Goal: Task Accomplishment & Management: Manage account settings

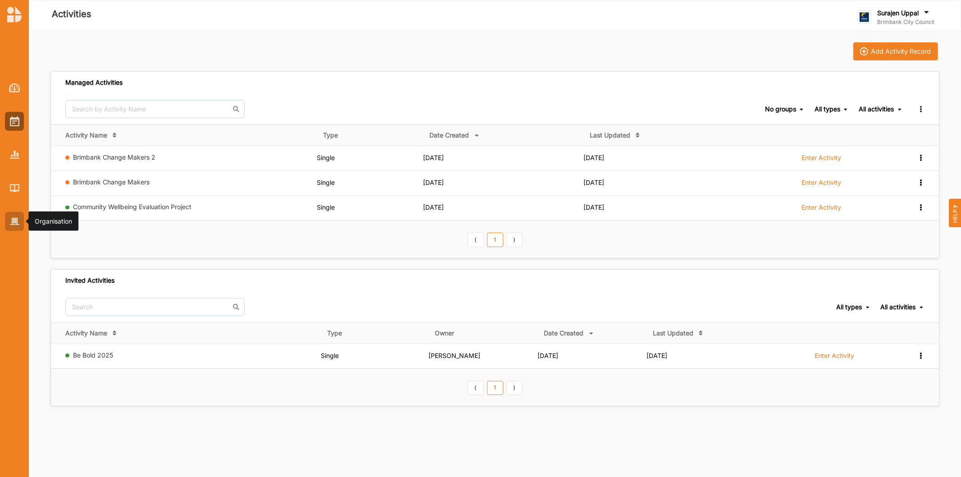
click at [15, 217] on div at bounding box center [14, 221] width 19 height 19
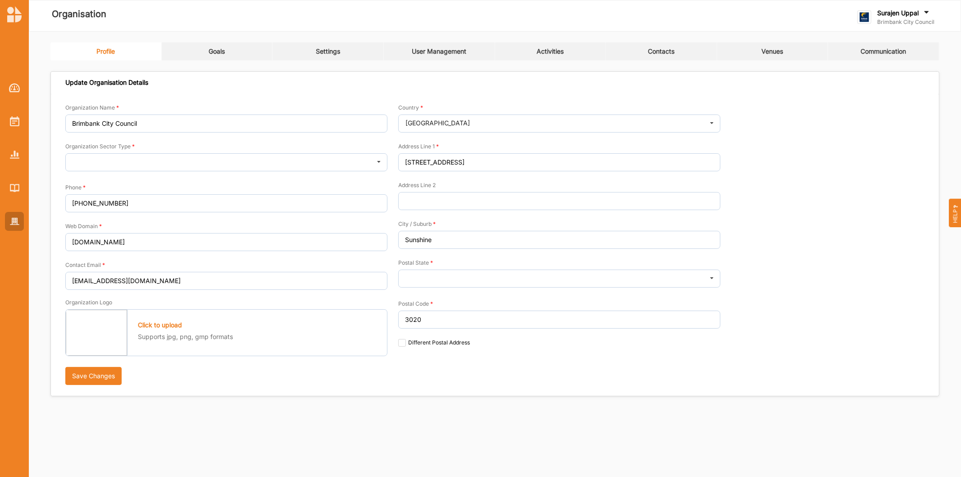
type input "Brimbank City Council"
type input "[PHONE_NUMBER]"
type input "[DOMAIN_NAME]"
type input "[EMAIL_ADDRESS][DOMAIN_NAME]"
type input "[STREET_ADDRESS]"
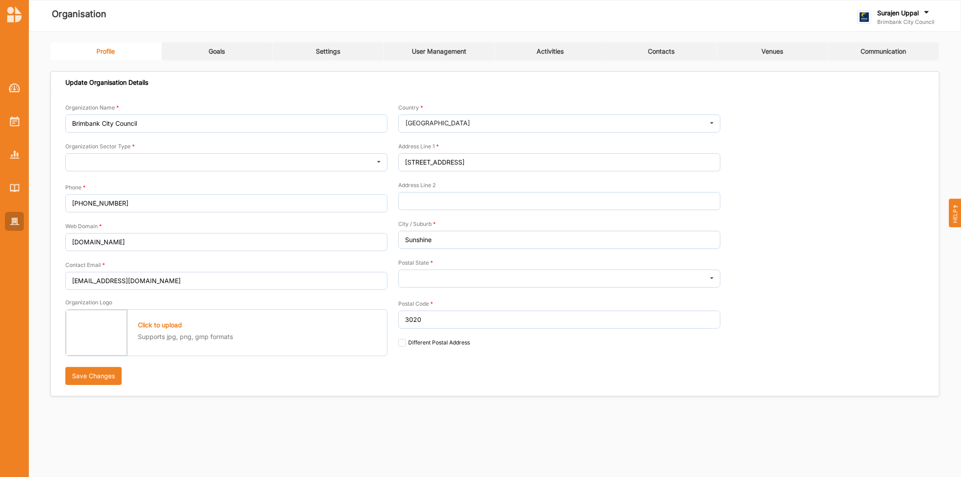
type input "Sunshine"
type input "3020"
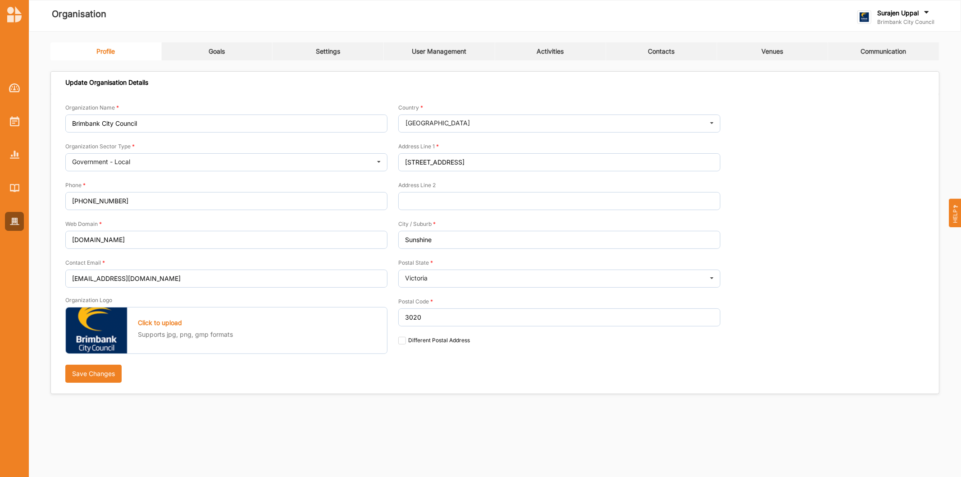
click at [893, 19] on label "Brimbank City Council" at bounding box center [905, 21] width 57 height 7
click at [204, 41] on div "Profile Goals Settings User Management Activities Contacts Venues Communication…" at bounding box center [495, 222] width 932 height 380
click at [233, 47] on link "Goals" at bounding box center [217, 51] width 111 height 18
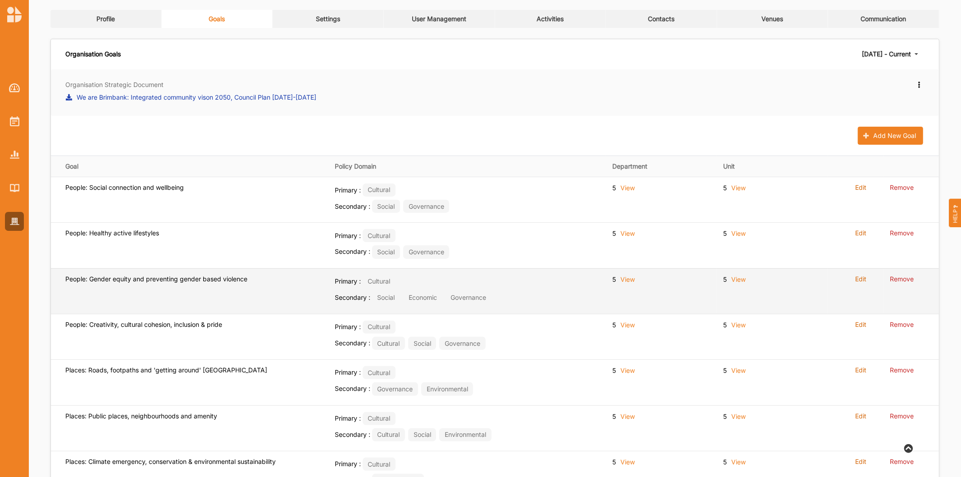
scroll to position [50, 0]
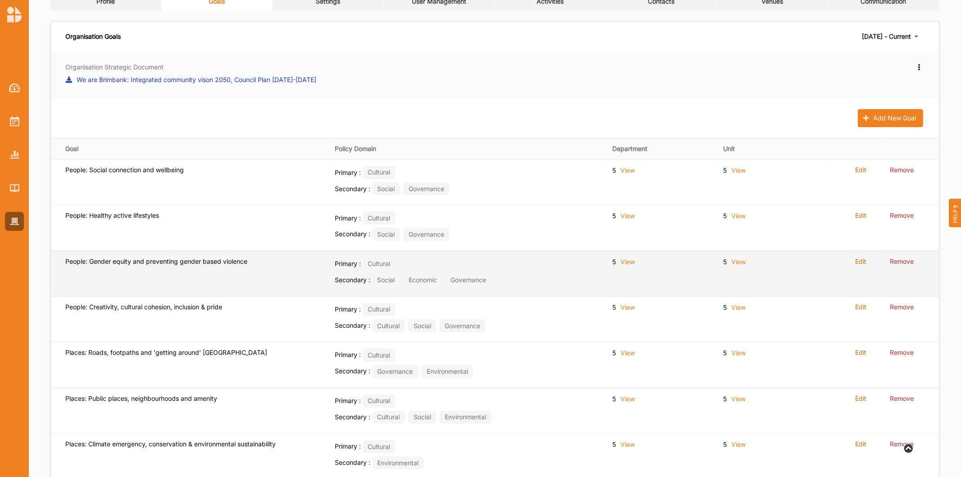
click at [859, 264] on label "Edit" at bounding box center [860, 261] width 11 height 8
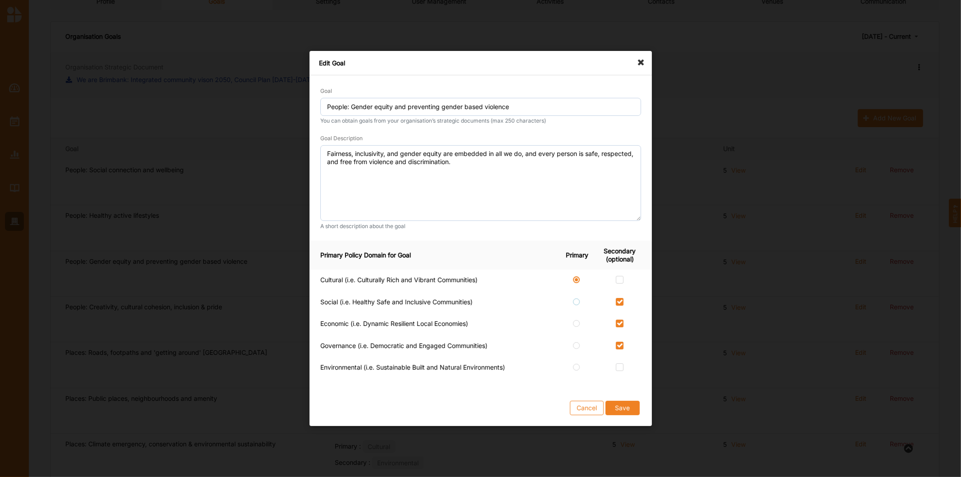
click at [578, 298] on label at bounding box center [577, 298] width 8 height 0
radio input "false"
checkbox input "true"
radio input "true"
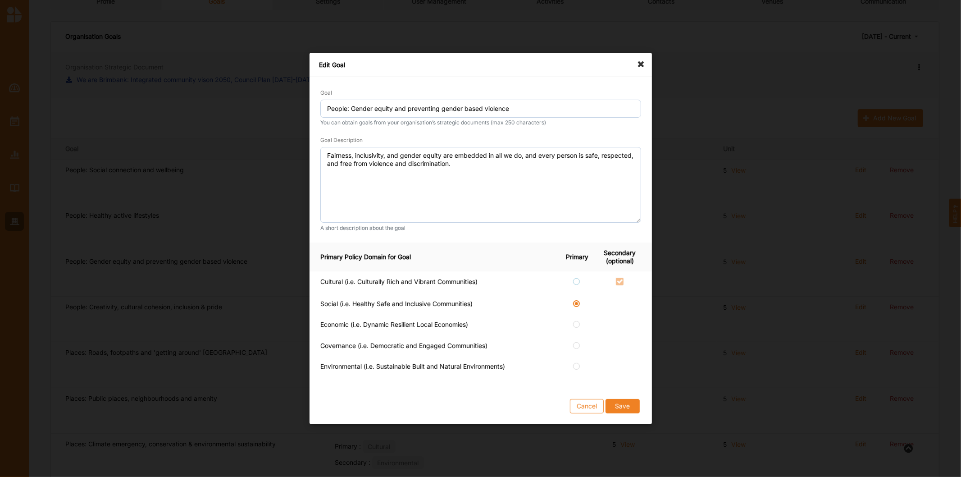
click at [576, 278] on label at bounding box center [577, 278] width 8 height 0
radio input "true"
checkbox input "false"
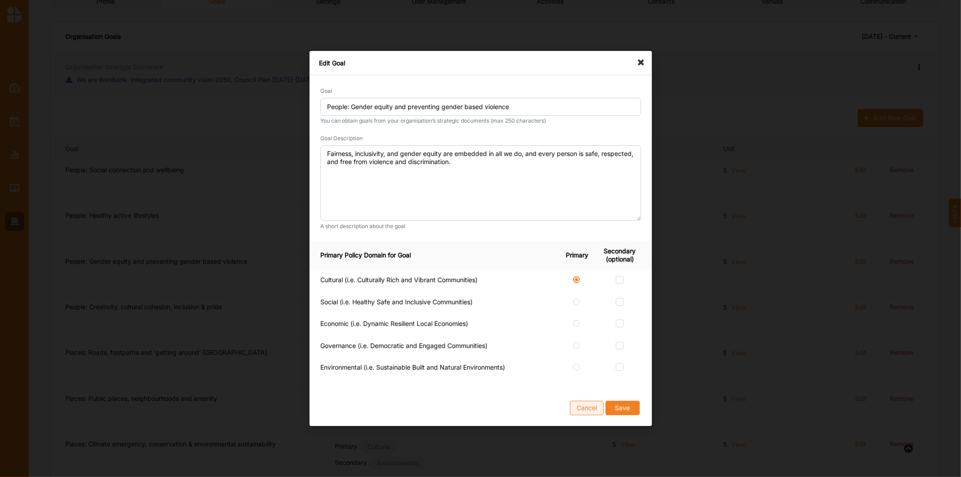
click at [579, 408] on button "Cancel" at bounding box center [587, 408] width 34 height 14
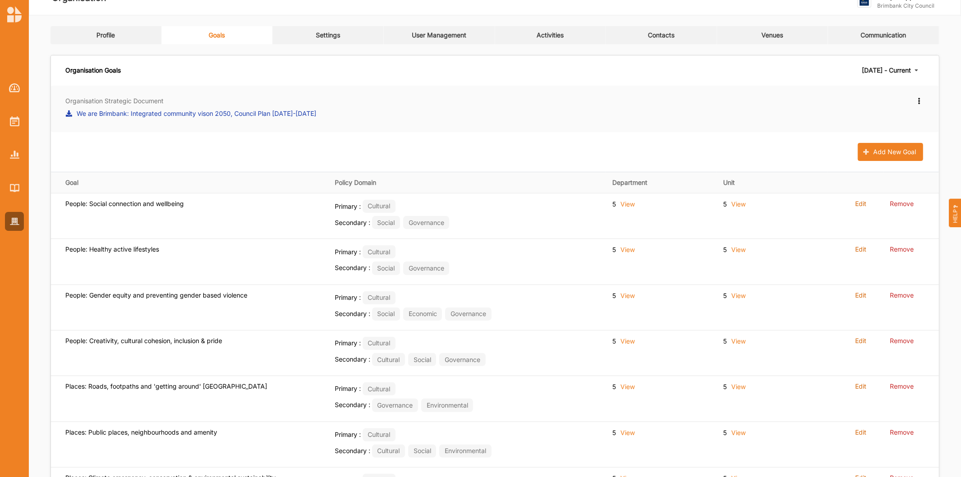
scroll to position [0, 0]
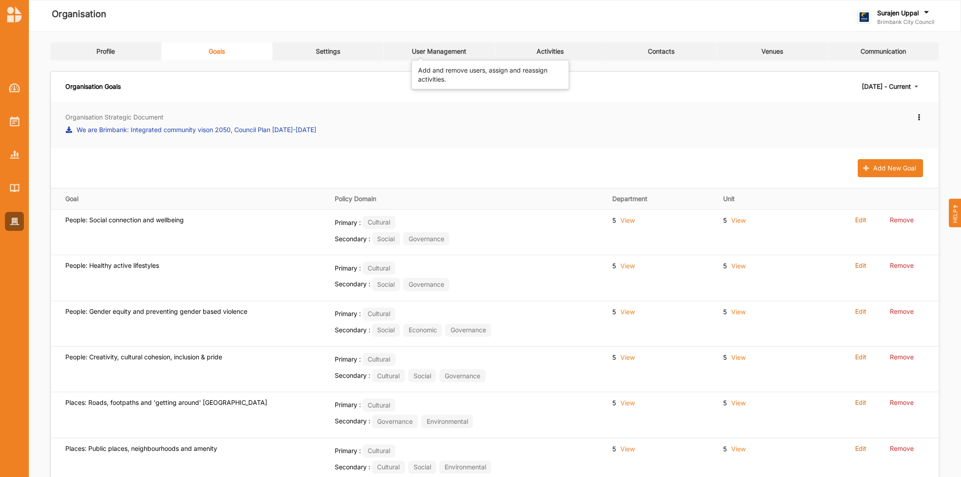
click at [436, 52] on div "User Management" at bounding box center [439, 51] width 55 height 8
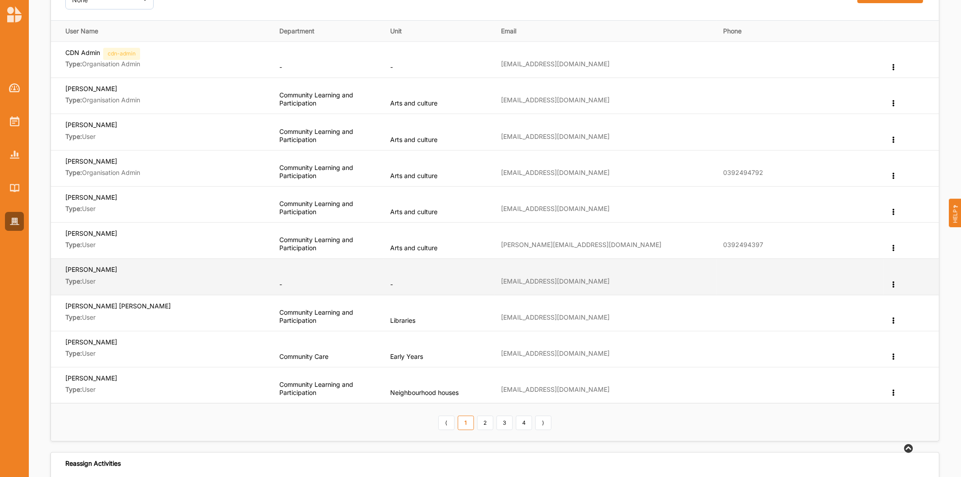
scroll to position [150, 0]
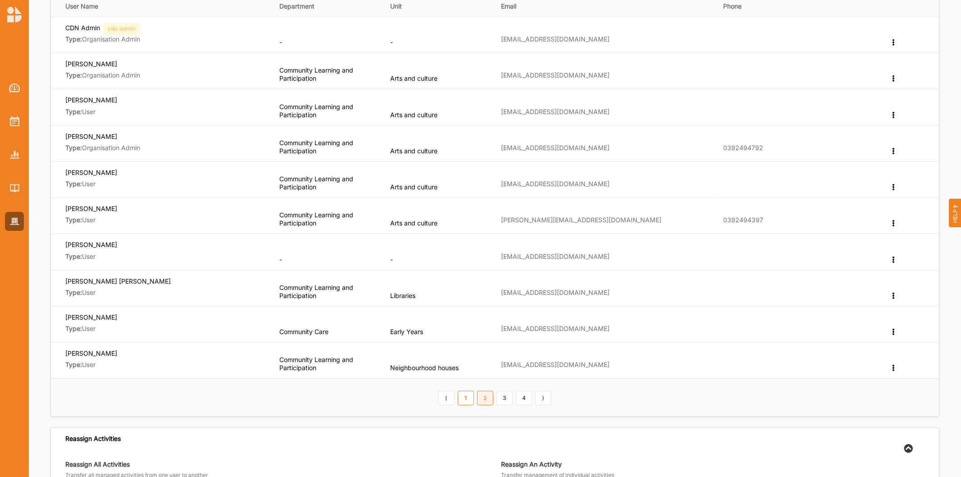
click at [487, 399] on link "2" at bounding box center [485, 398] width 16 height 14
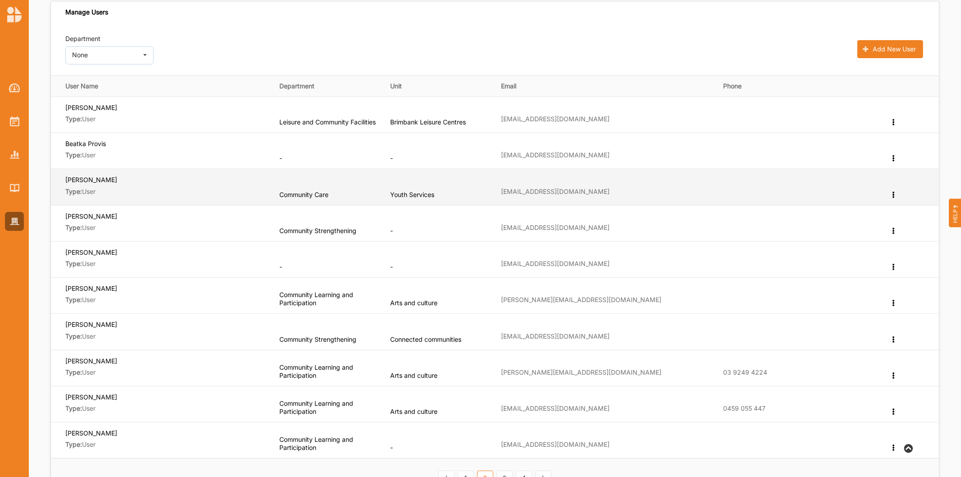
scroll to position [0, 0]
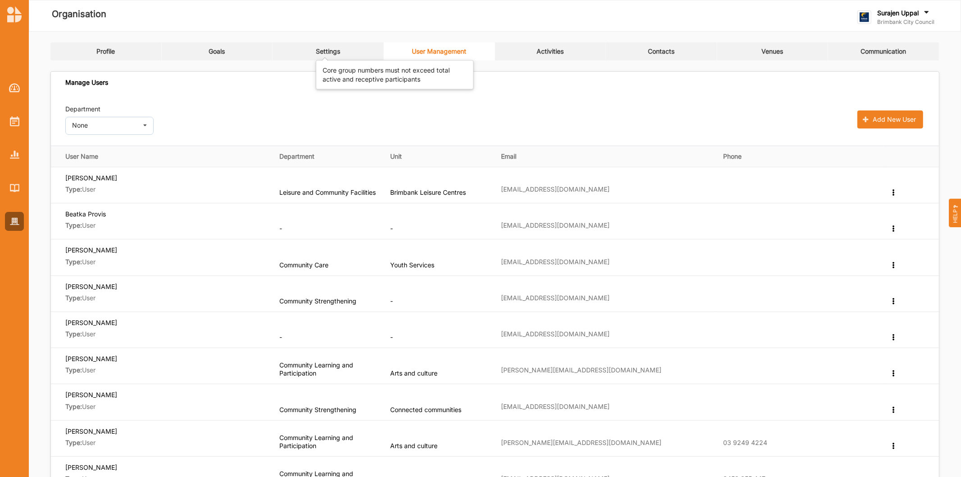
click at [336, 49] on div "Settings" at bounding box center [328, 51] width 24 height 8
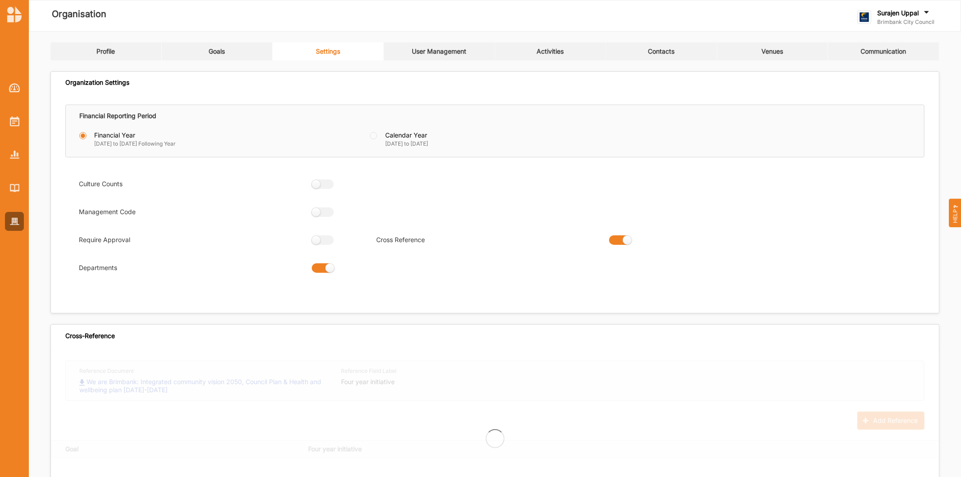
click at [429, 47] on div "User Management" at bounding box center [439, 51] width 55 height 8
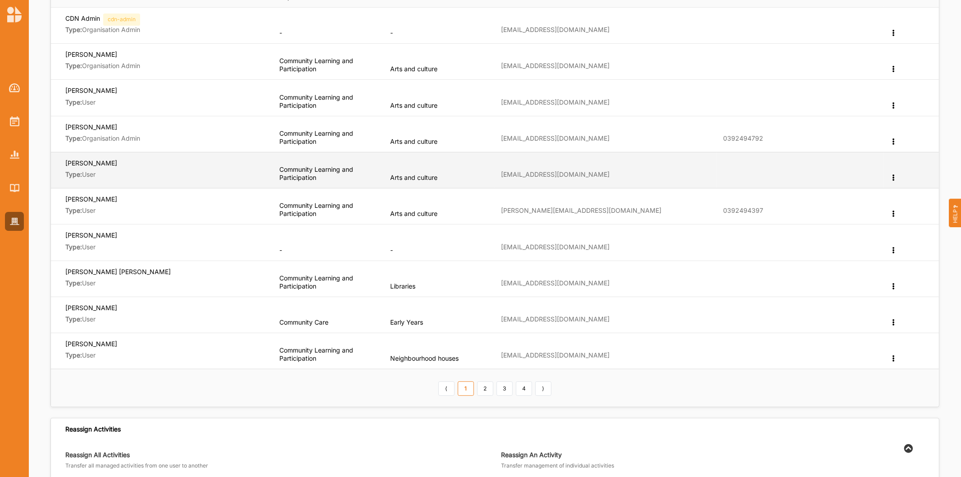
scroll to position [200, 0]
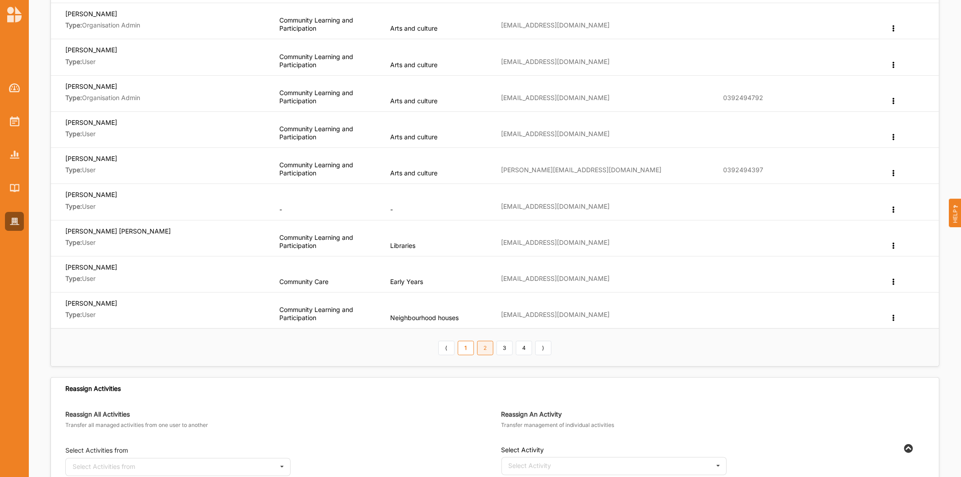
click at [489, 352] on link "2" at bounding box center [485, 348] width 16 height 14
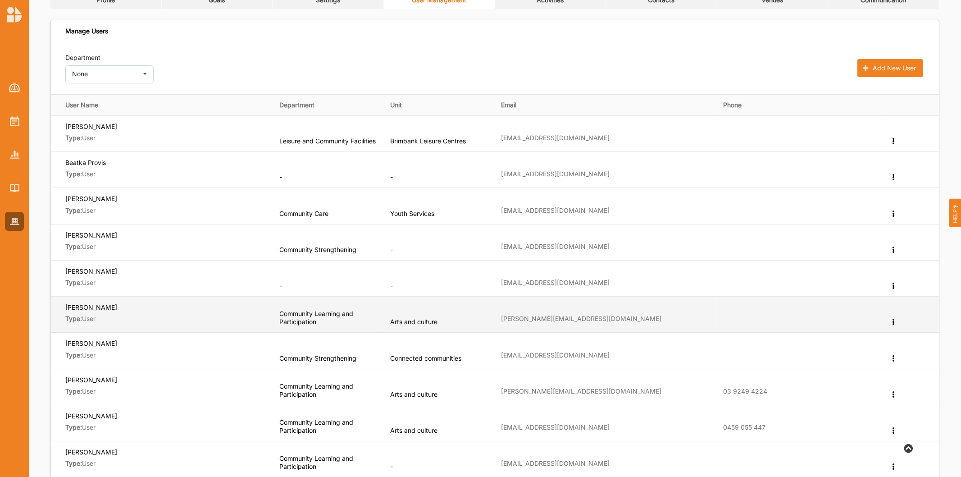
scroll to position [50, 0]
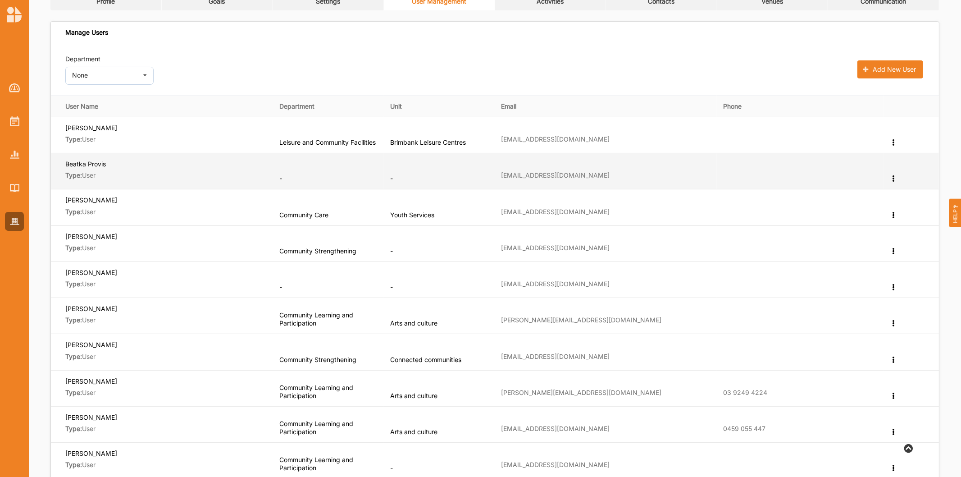
click at [893, 179] on icon at bounding box center [894, 177] width 8 height 6
click at [863, 193] on label "Edit Department" at bounding box center [860, 193] width 48 height 6
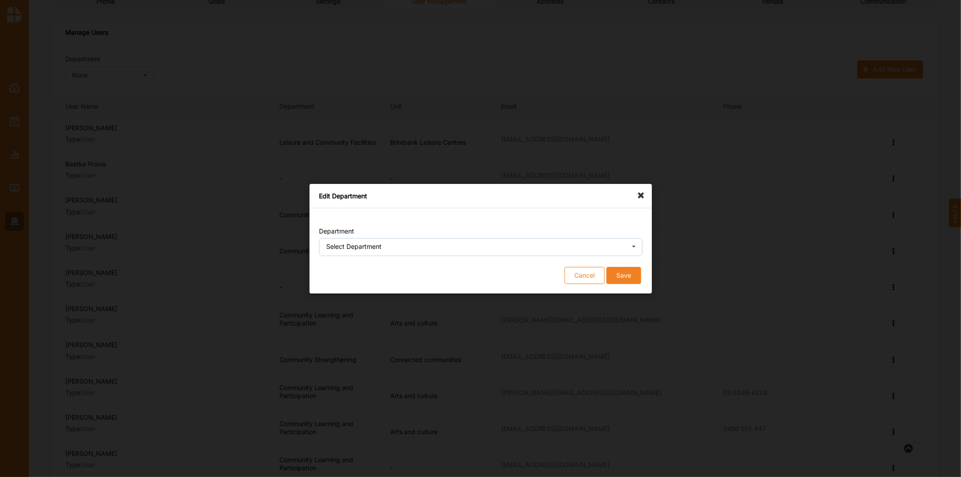
click at [335, 246] on div "Select Department" at bounding box center [353, 246] width 55 height 6
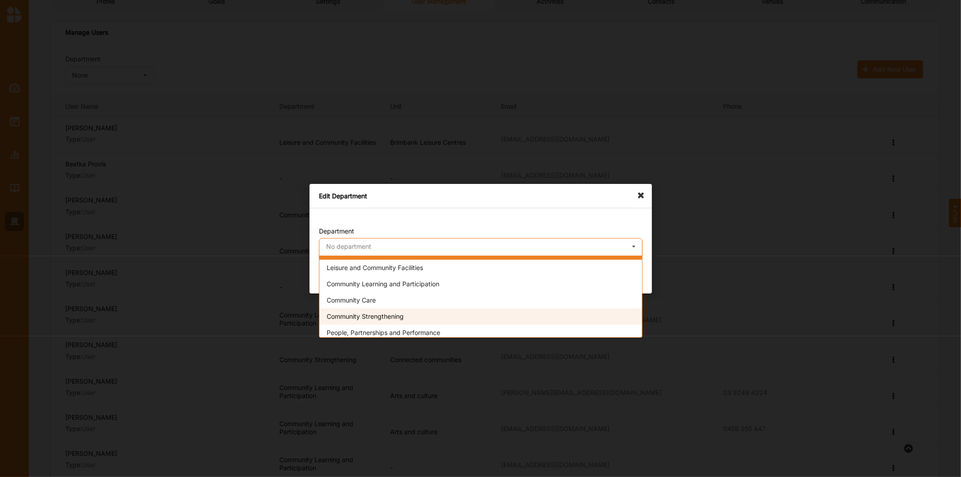
scroll to position [15, 0]
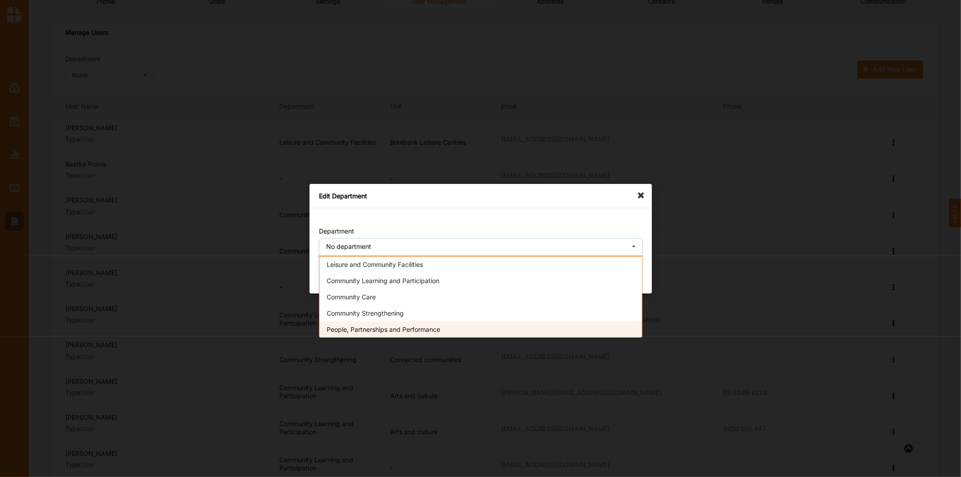
click at [398, 326] on span "People, Partnerships and Performance" at bounding box center [384, 329] width 114 height 8
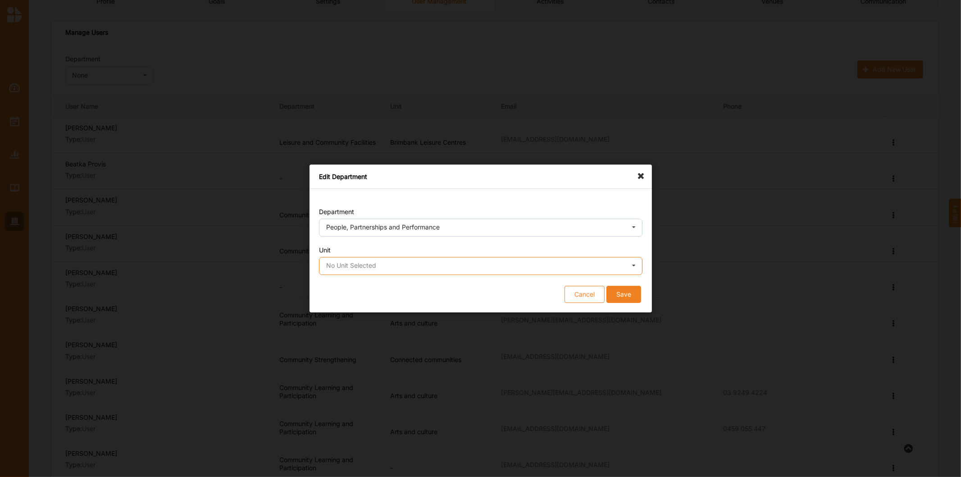
click at [389, 262] on input "text" at bounding box center [481, 266] width 323 height 18
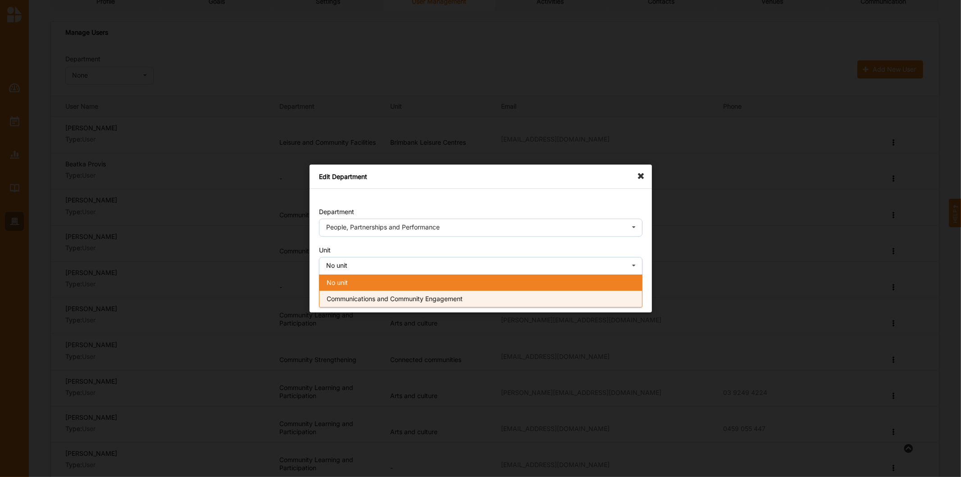
click at [367, 305] on div "Communications and Community Engagement" at bounding box center [481, 299] width 323 height 16
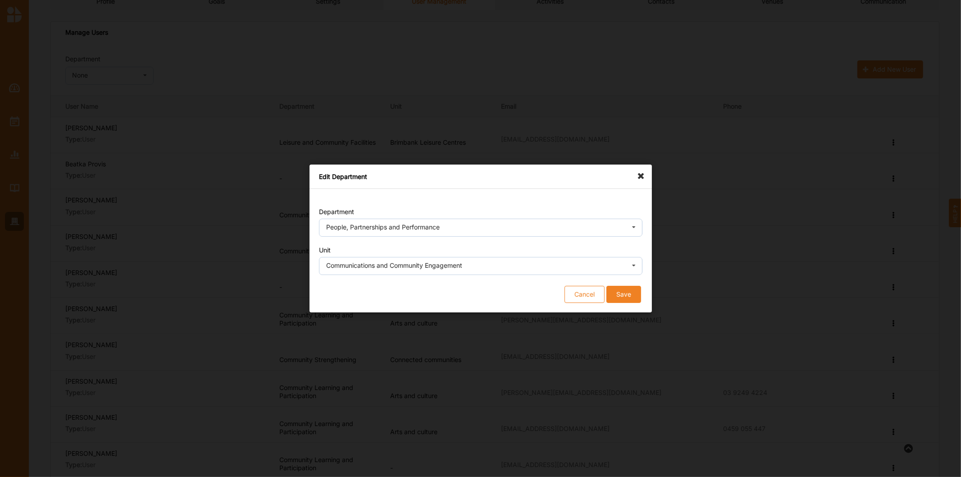
click at [631, 292] on button "Save" at bounding box center [623, 294] width 35 height 17
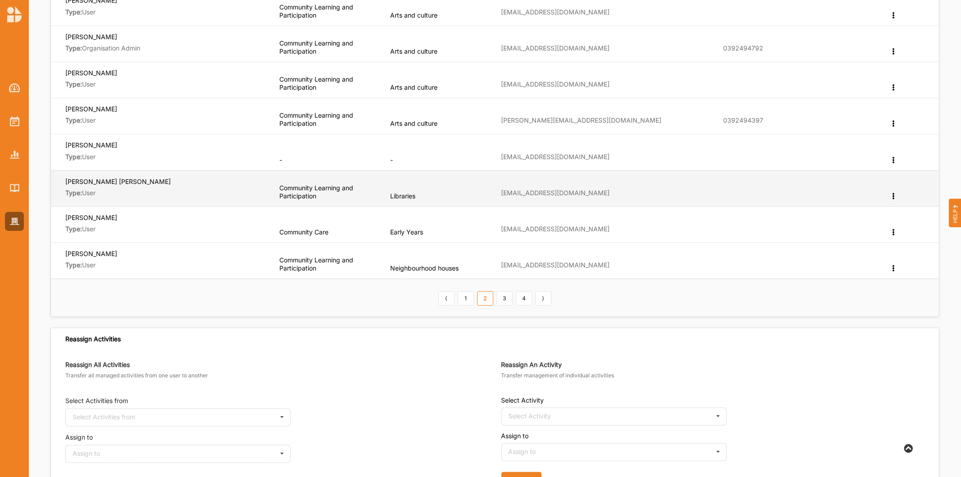
scroll to position [250, 0]
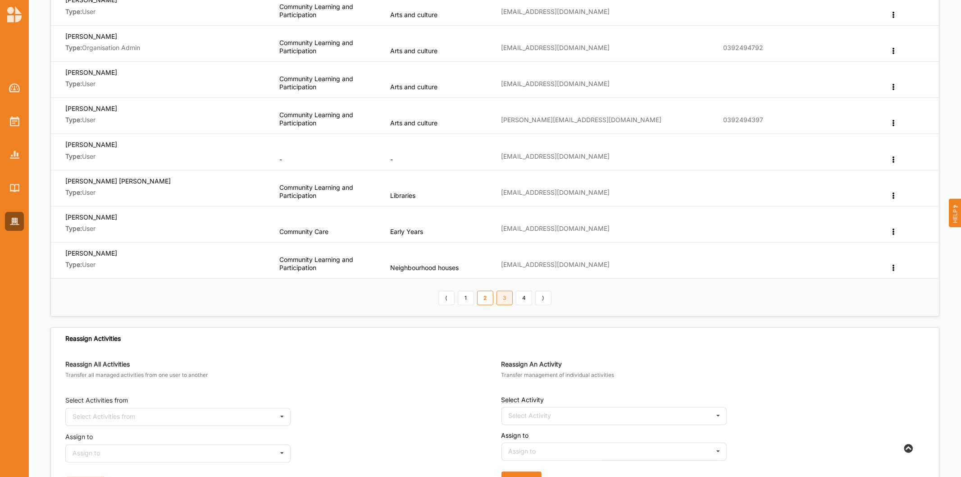
click at [507, 299] on link "3" at bounding box center [505, 298] width 16 height 14
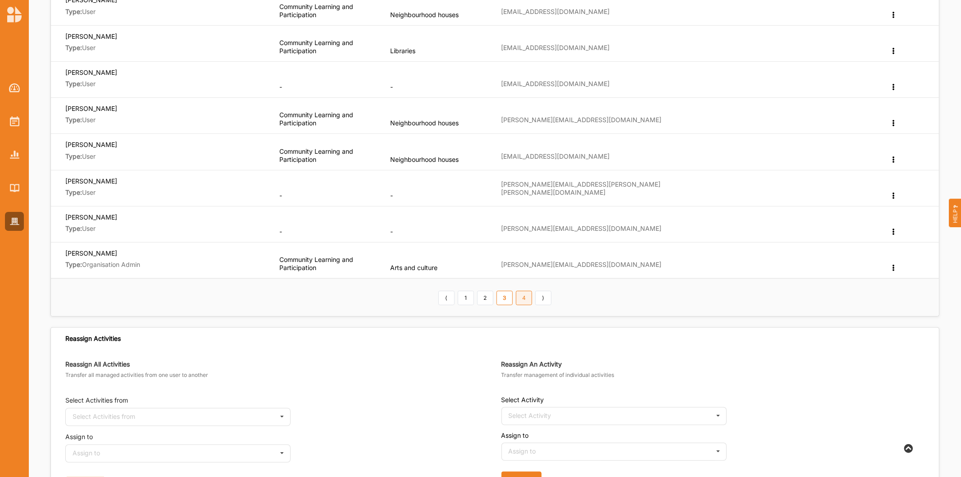
click at [528, 303] on link "4" at bounding box center [524, 298] width 16 height 14
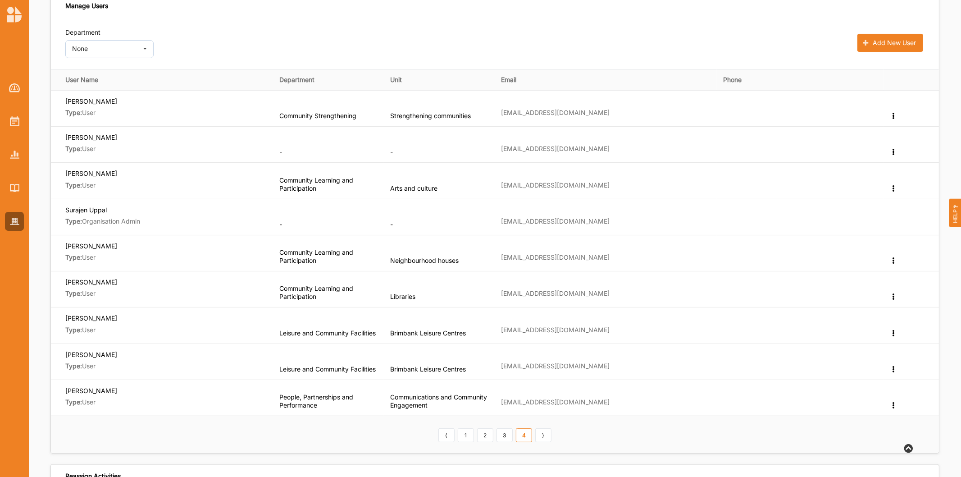
scroll to position [50, 0]
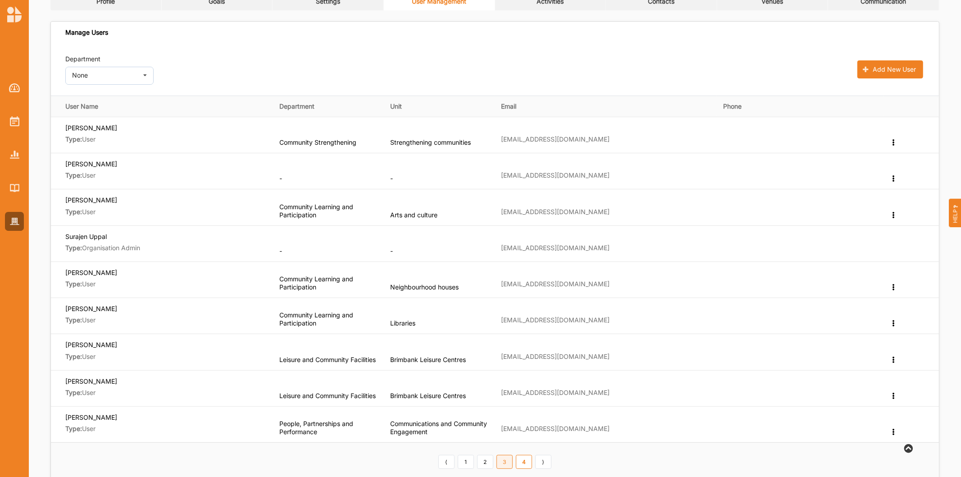
click at [501, 460] on link "3" at bounding box center [505, 462] width 16 height 14
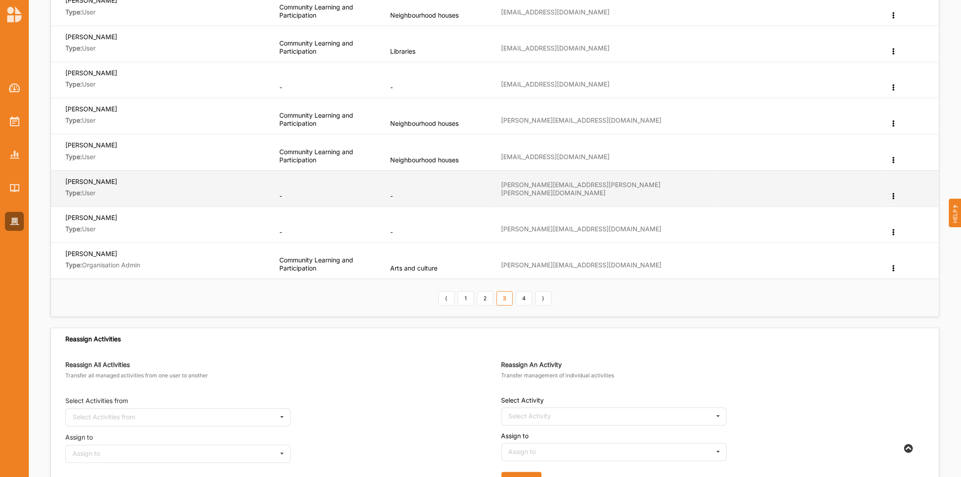
scroll to position [250, 0]
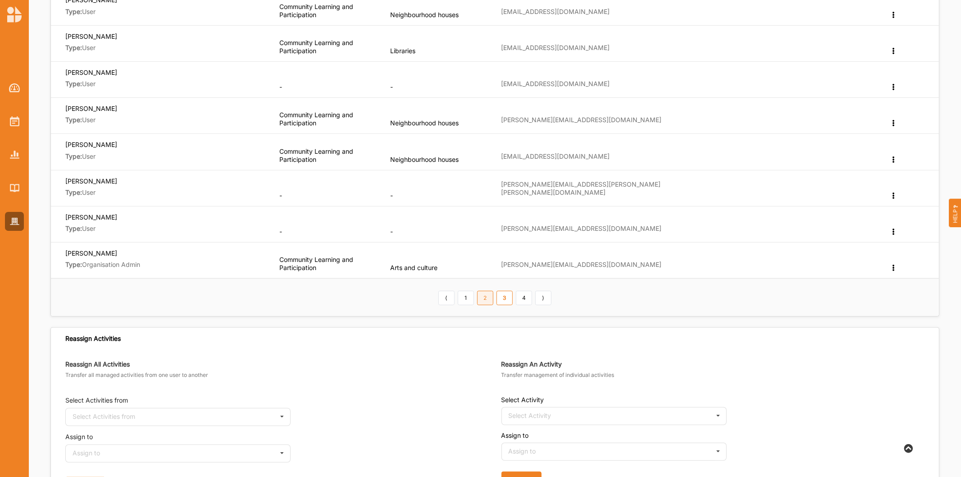
click at [485, 301] on link "2" at bounding box center [485, 298] width 16 height 14
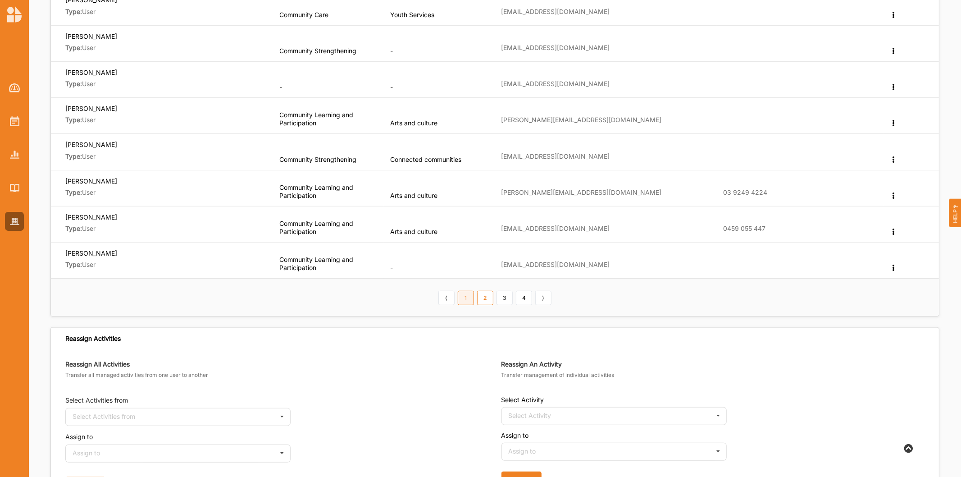
click at [464, 303] on link "1" at bounding box center [466, 298] width 16 height 14
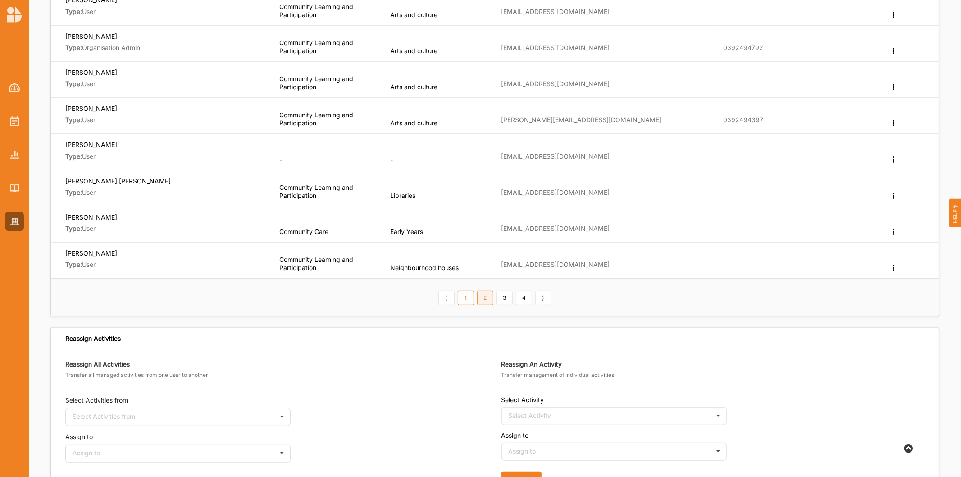
click at [484, 299] on link "2" at bounding box center [485, 298] width 16 height 14
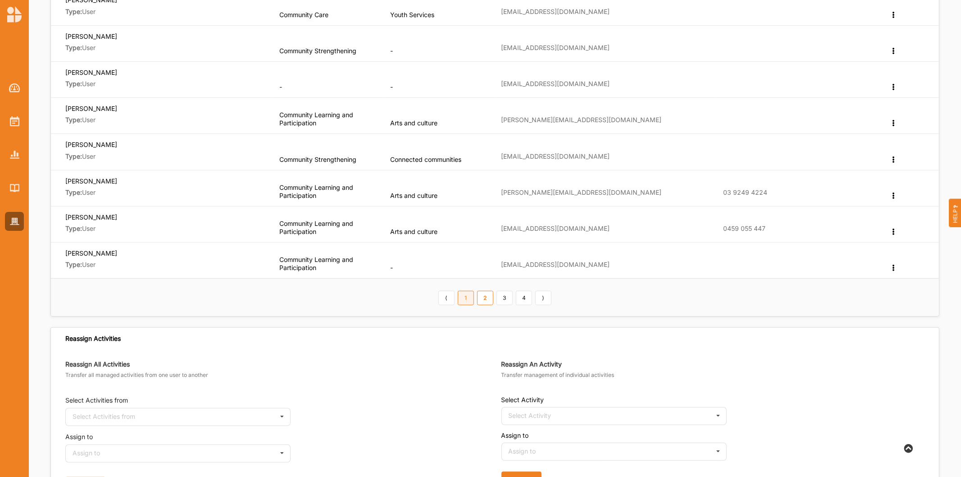
click at [464, 291] on link "1" at bounding box center [466, 298] width 16 height 14
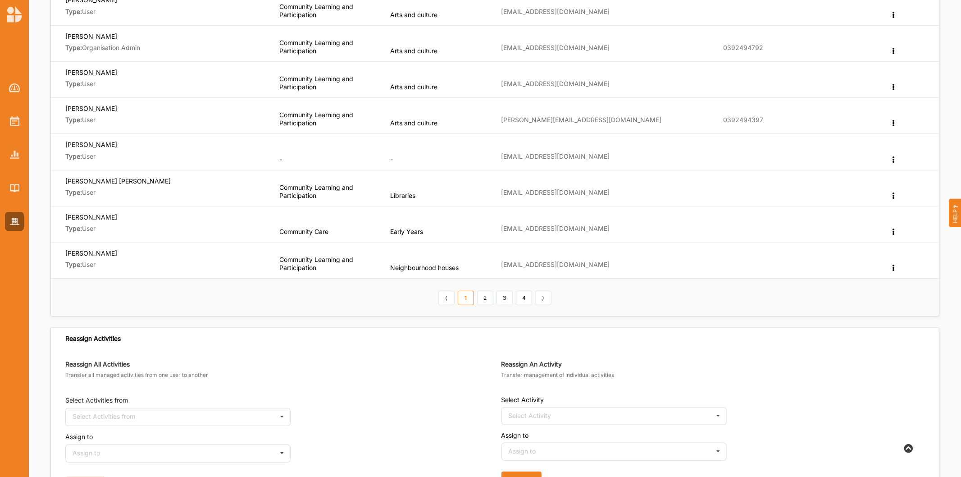
click at [526, 300] on link "4" at bounding box center [524, 298] width 16 height 14
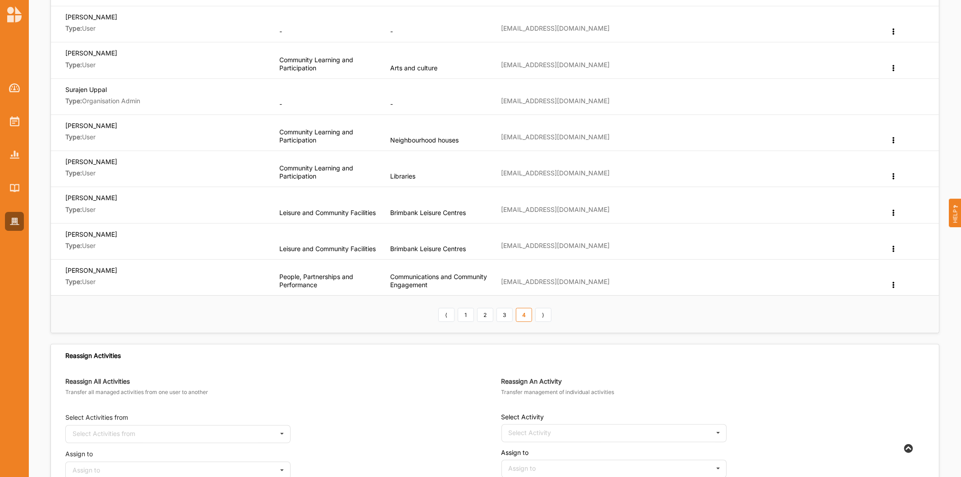
scroll to position [200, 0]
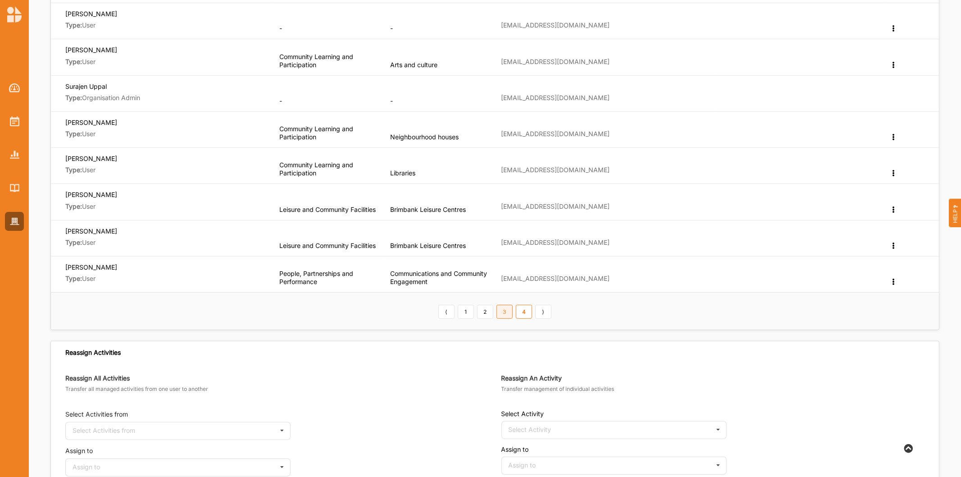
click at [506, 313] on link "3" at bounding box center [505, 312] width 16 height 14
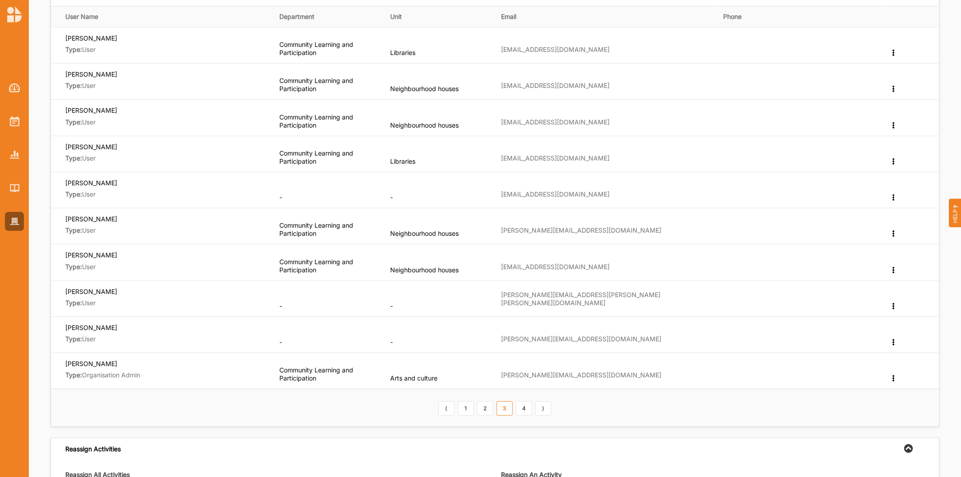
scroll to position [150, 0]
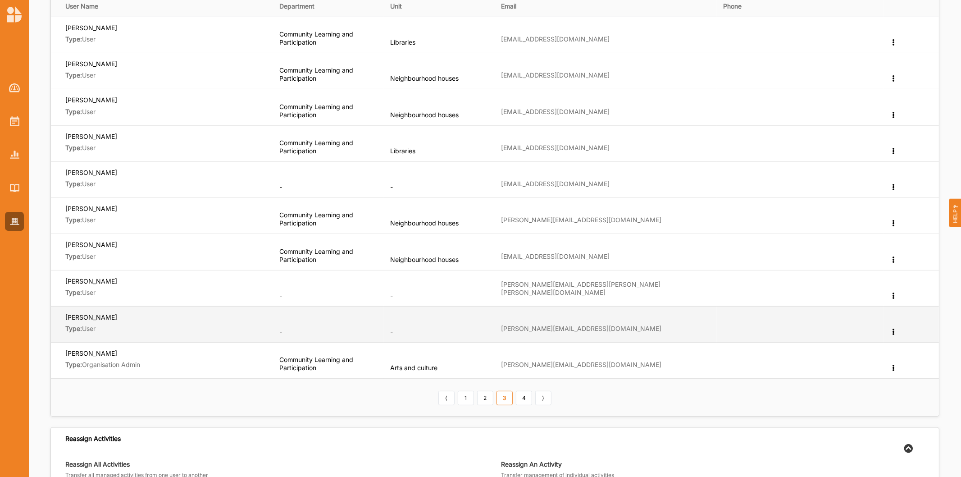
click at [893, 331] on icon at bounding box center [894, 331] width 8 height 6
click at [876, 344] on label "Edit Department" at bounding box center [860, 346] width 48 height 6
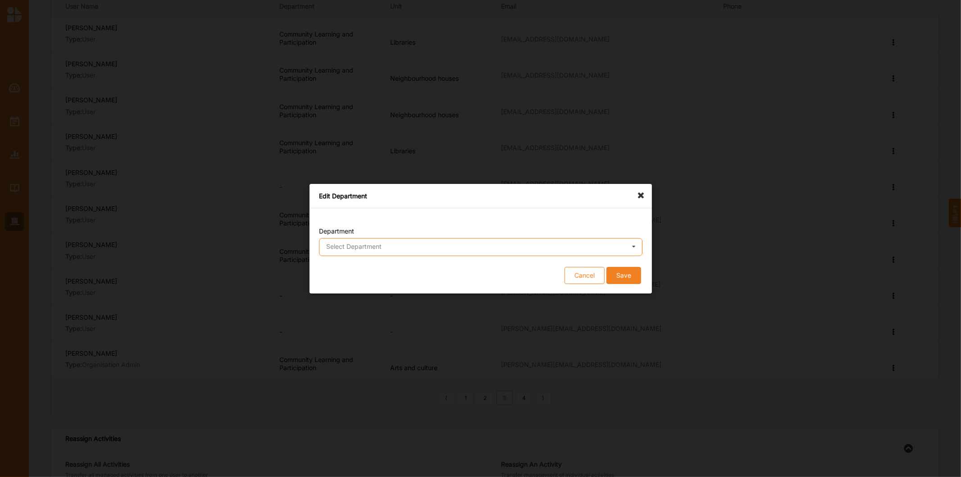
click at [392, 247] on input "text" at bounding box center [481, 247] width 323 height 18
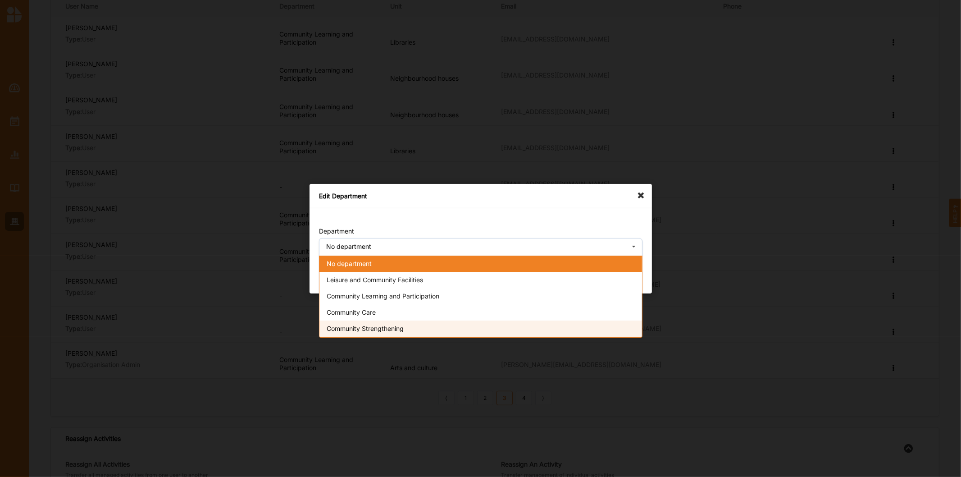
click at [378, 325] on span "Community Strengthening" at bounding box center [365, 328] width 77 height 8
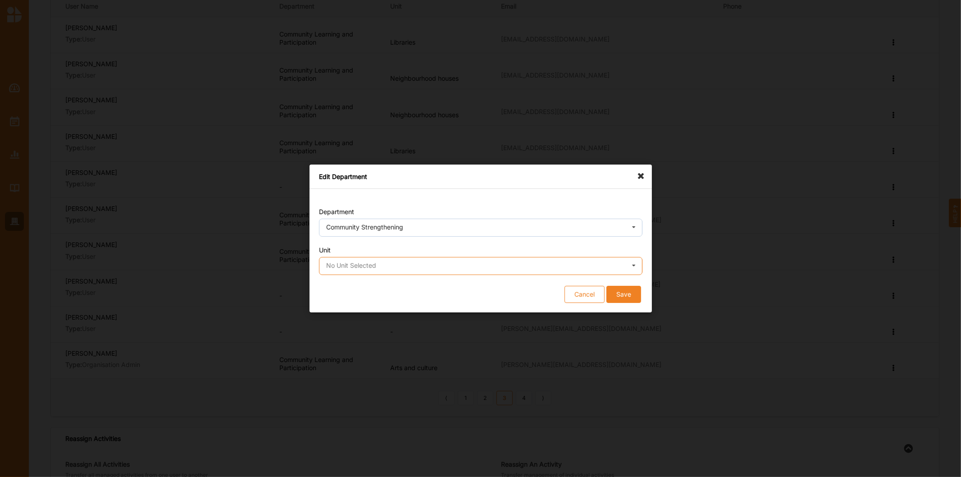
click at [452, 268] on input "text" at bounding box center [481, 266] width 323 height 18
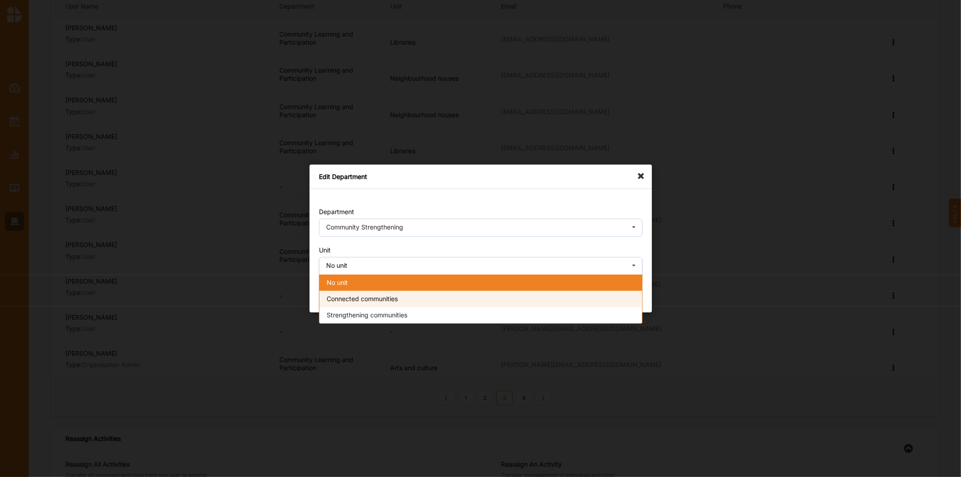
click at [434, 296] on div "Connected communities" at bounding box center [481, 299] width 323 height 16
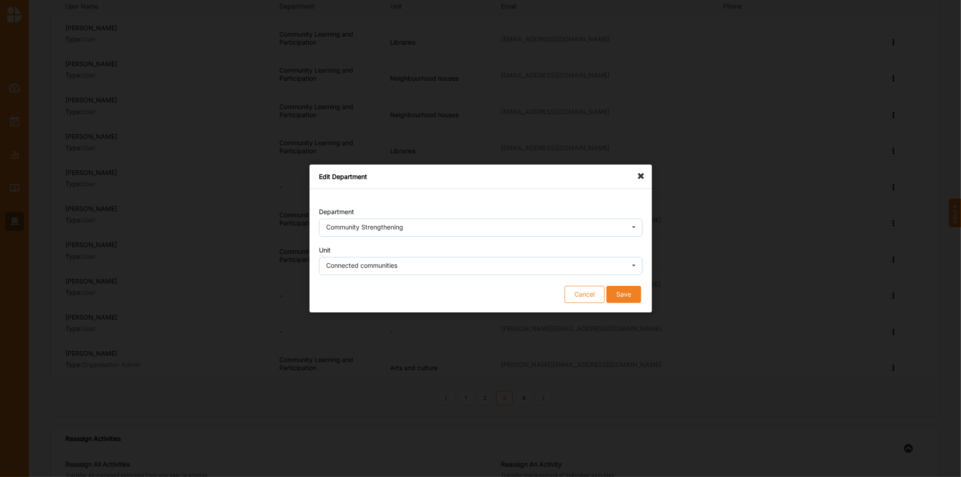
click at [637, 298] on button "Save" at bounding box center [623, 294] width 35 height 17
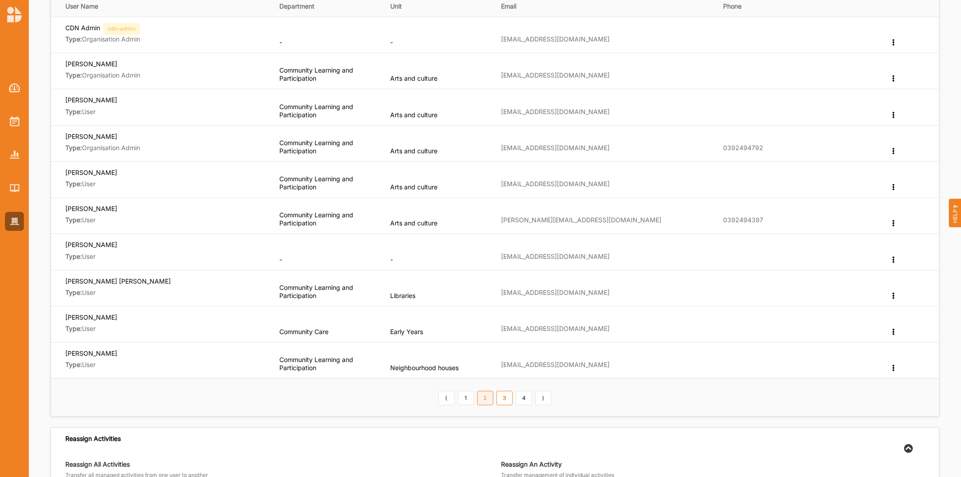
click at [484, 394] on link "2" at bounding box center [485, 398] width 16 height 14
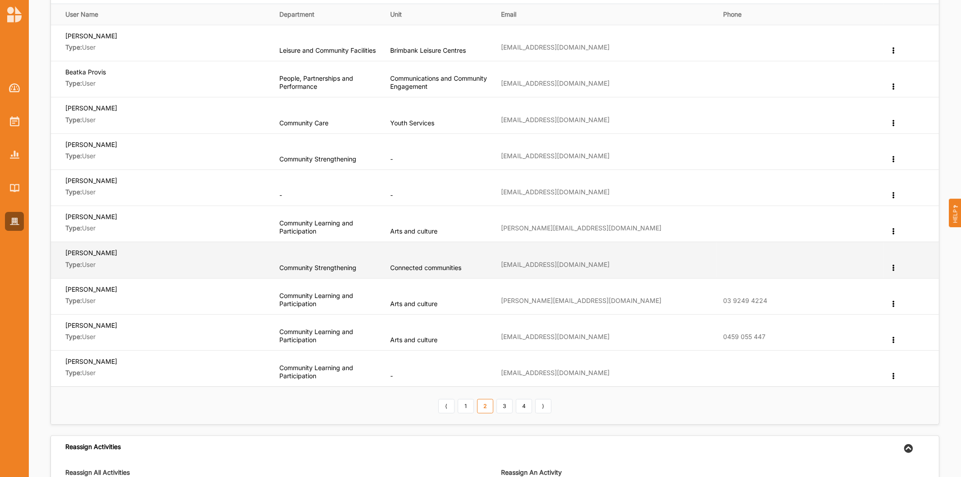
scroll to position [200, 0]
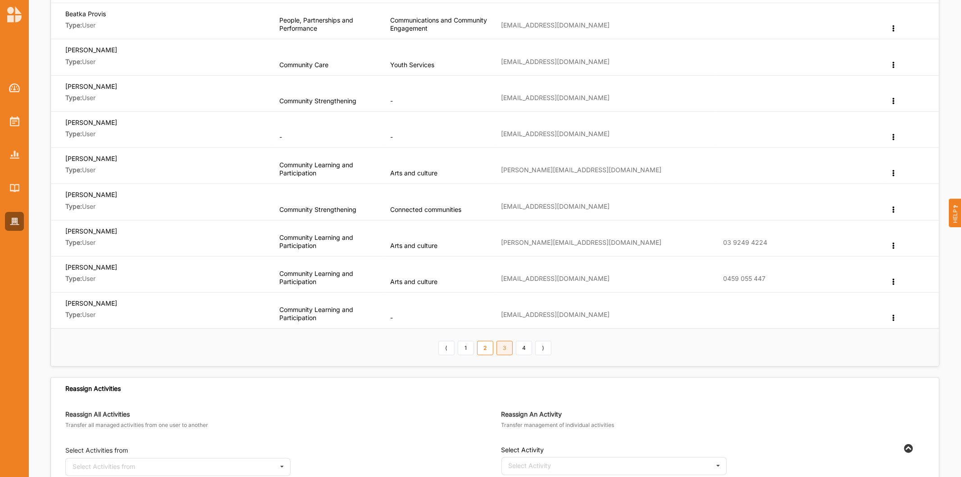
click at [507, 348] on link "3" at bounding box center [505, 348] width 16 height 14
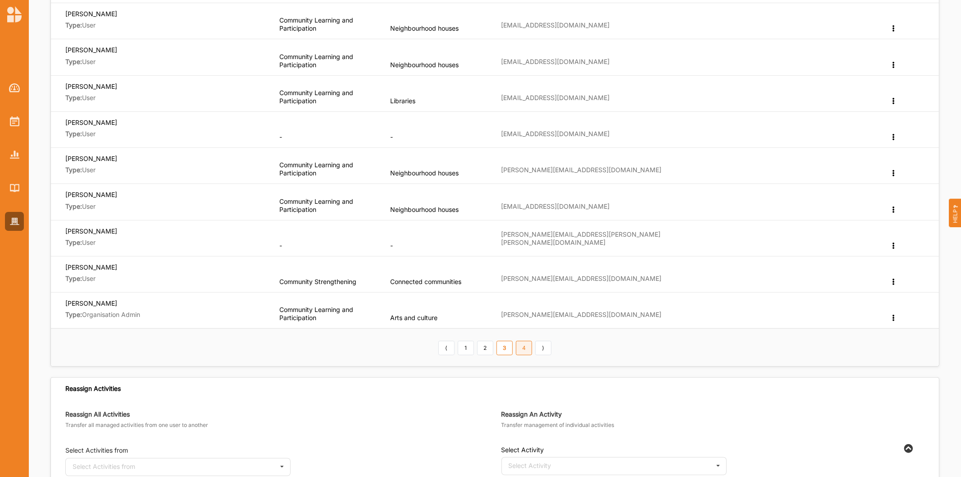
click at [531, 349] on link "4" at bounding box center [524, 348] width 16 height 14
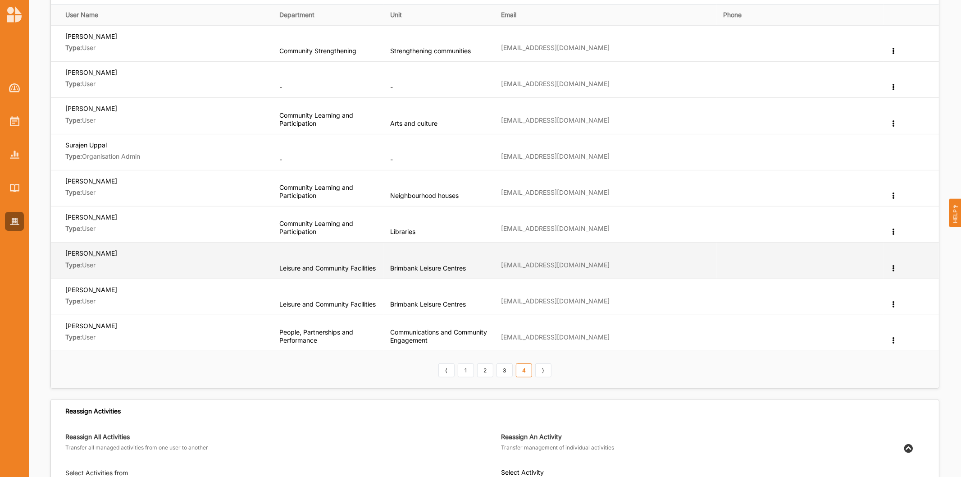
scroll to position [150, 0]
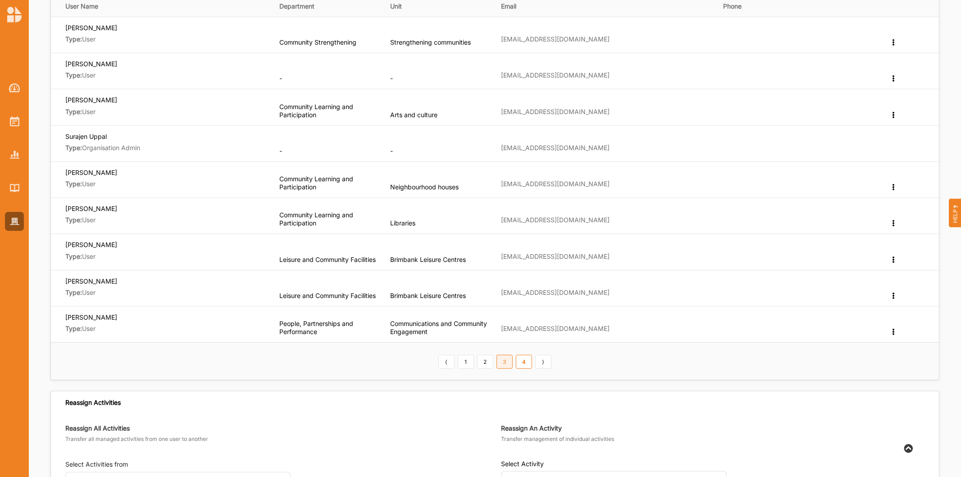
click at [506, 367] on link "3" at bounding box center [505, 362] width 16 height 14
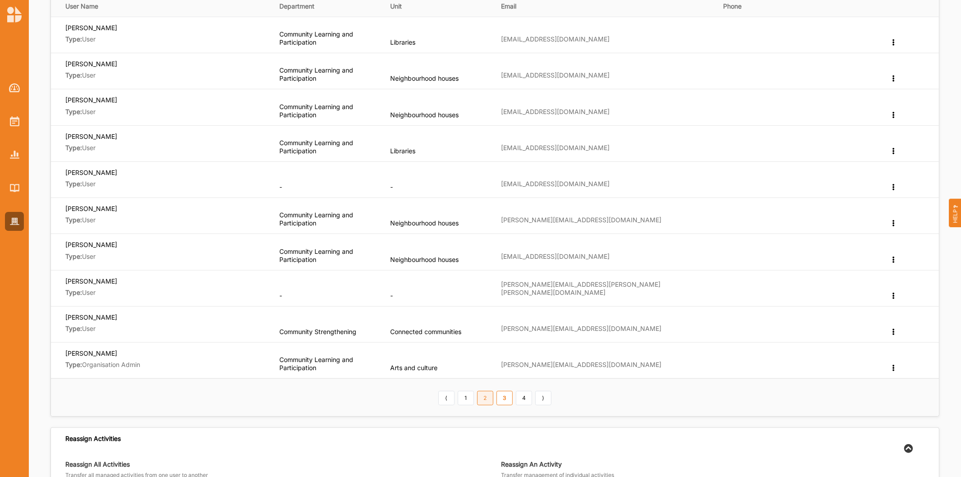
click at [491, 403] on link "2" at bounding box center [485, 398] width 16 height 14
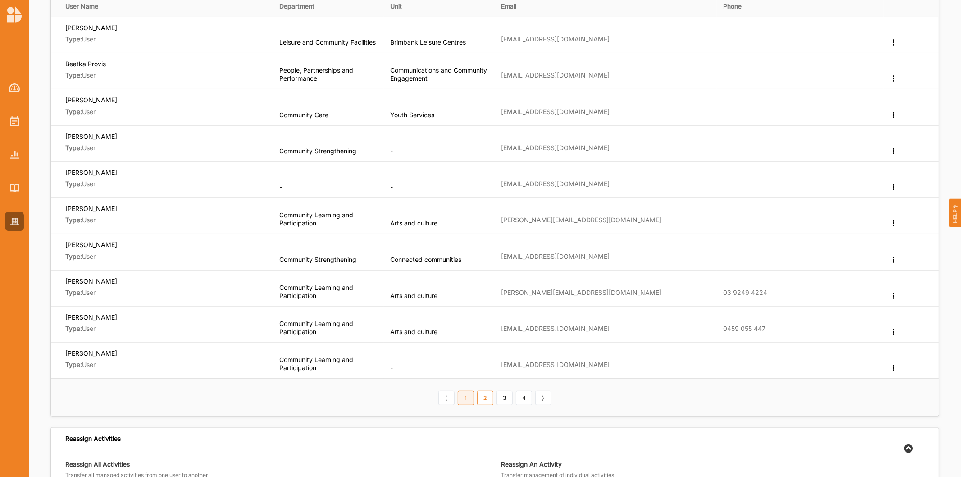
click at [471, 402] on link "1" at bounding box center [466, 398] width 16 height 14
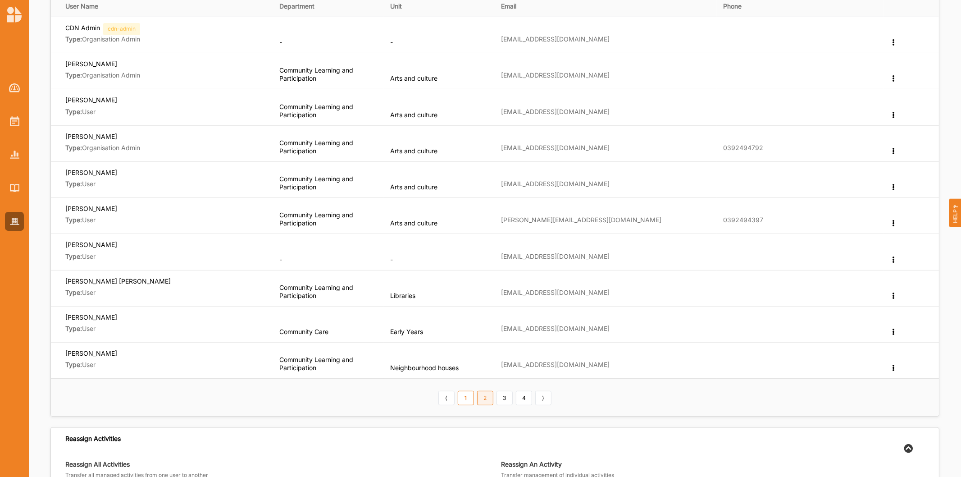
click at [483, 399] on link "2" at bounding box center [485, 398] width 16 height 14
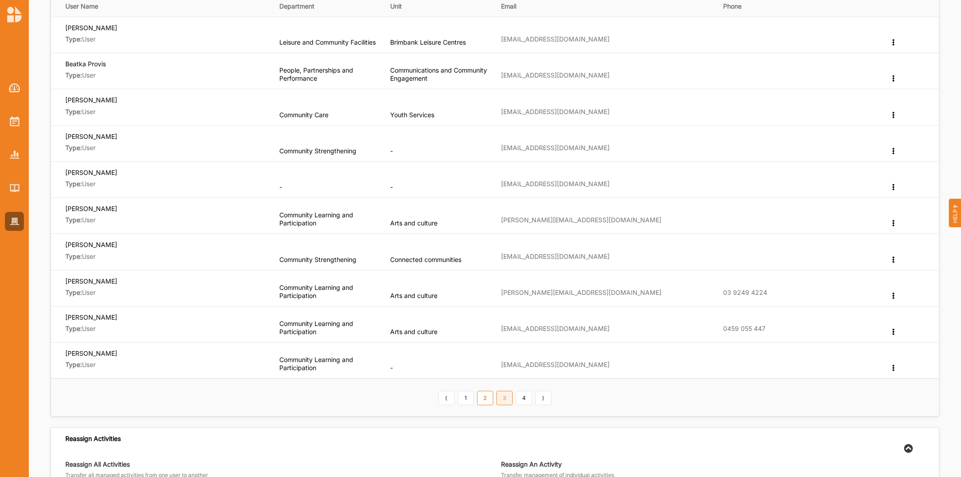
click at [510, 398] on link "3" at bounding box center [505, 398] width 16 height 14
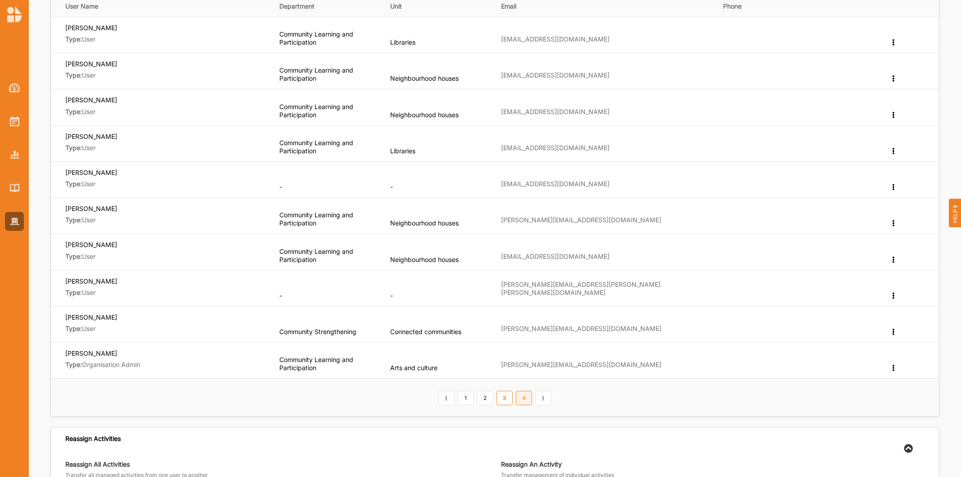
click at [524, 402] on link "4" at bounding box center [524, 398] width 16 height 14
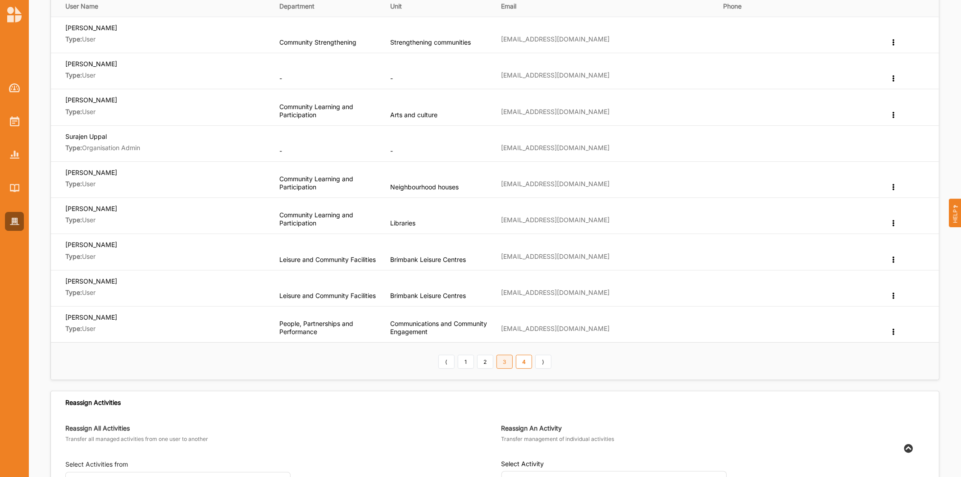
click at [498, 364] on link "3" at bounding box center [505, 362] width 16 height 14
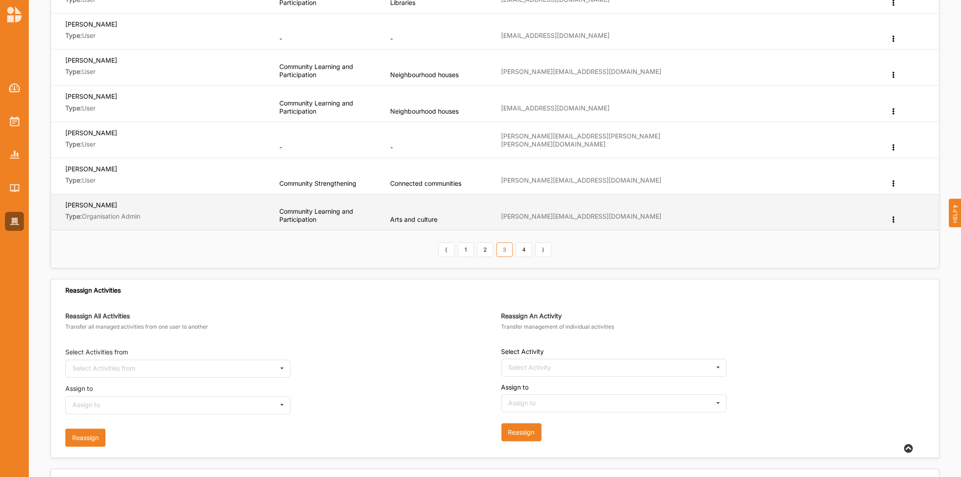
scroll to position [250, 0]
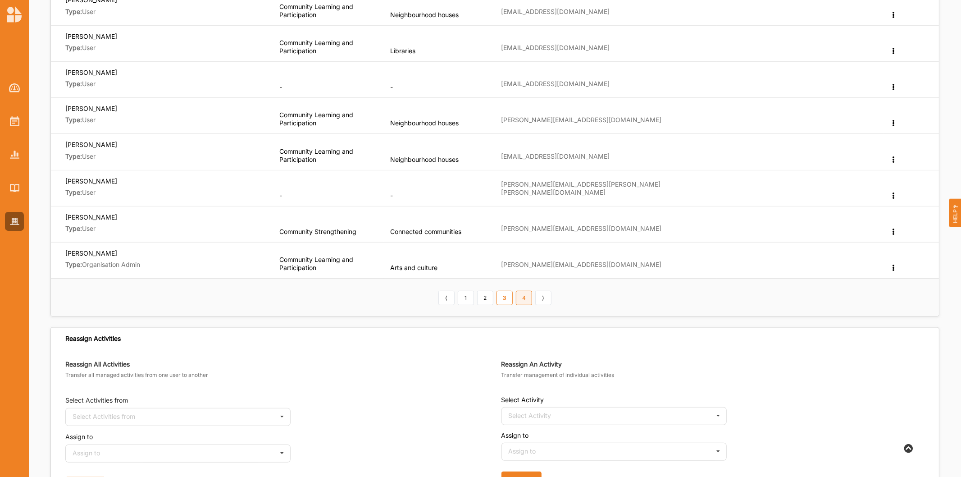
click at [532, 300] on link "4" at bounding box center [524, 298] width 16 height 14
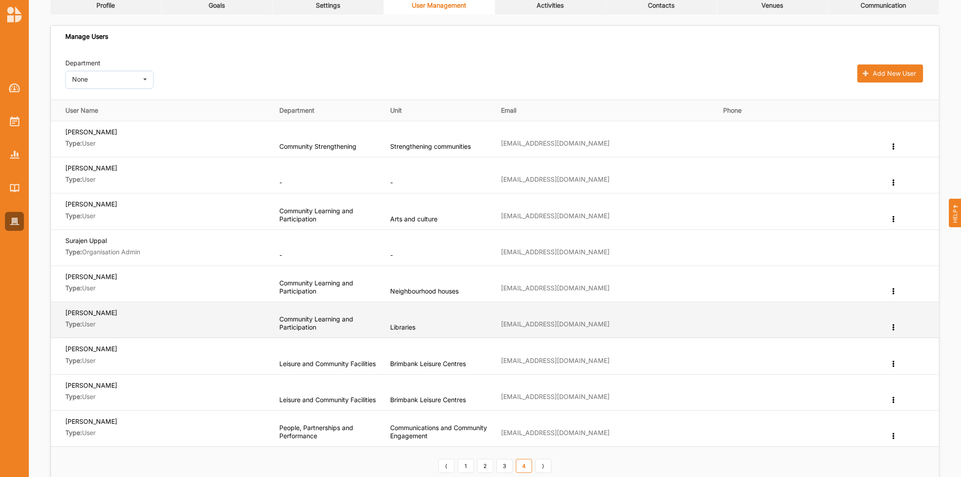
scroll to position [100, 0]
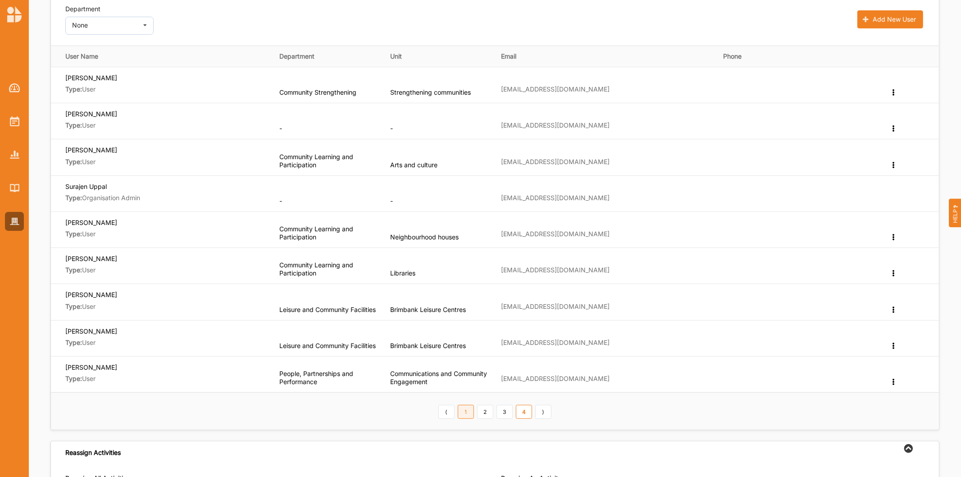
click at [467, 416] on link "1" at bounding box center [466, 412] width 16 height 14
